Goal: Task Accomplishment & Management: Use online tool/utility

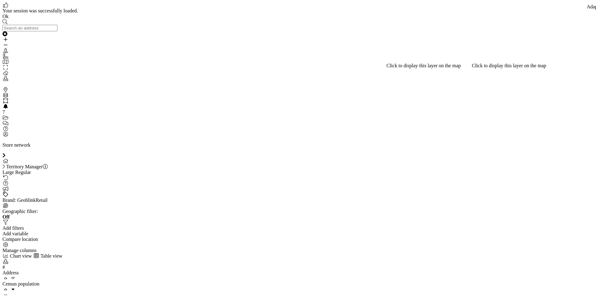
click at [9, 159] on icon at bounding box center [5, 161] width 6 height 5
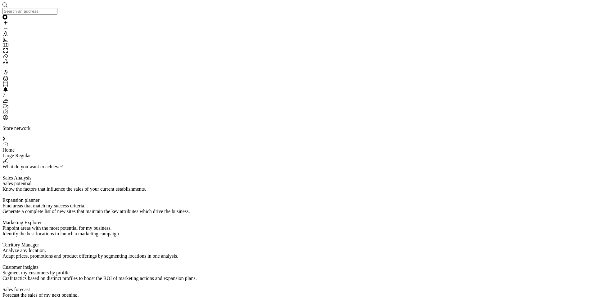
click at [9, 120] on icon "My Profile" at bounding box center [5, 117] width 6 height 5
click at [4, 120] on icon "My Profile" at bounding box center [5, 117] width 6 height 5
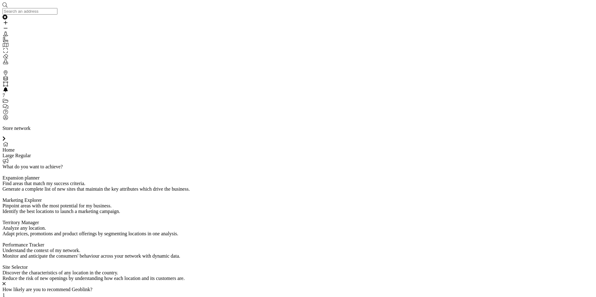
click at [6, 120] on icon "My Profile" at bounding box center [5, 117] width 6 height 5
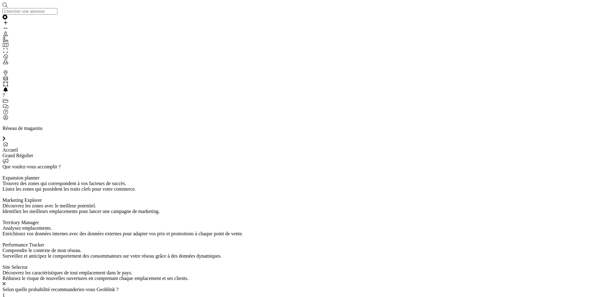
click at [589, 136] on div at bounding box center [297, 139] width 591 height 6
click at [28, 265] on span "Site Selector" at bounding box center [14, 267] width 25 height 5
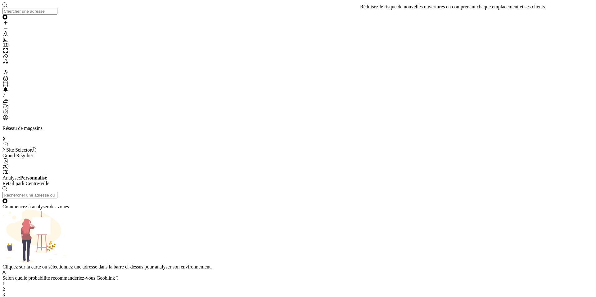
type input "48.857374, 2.308674"
